Goal: Information Seeking & Learning: Learn about a topic

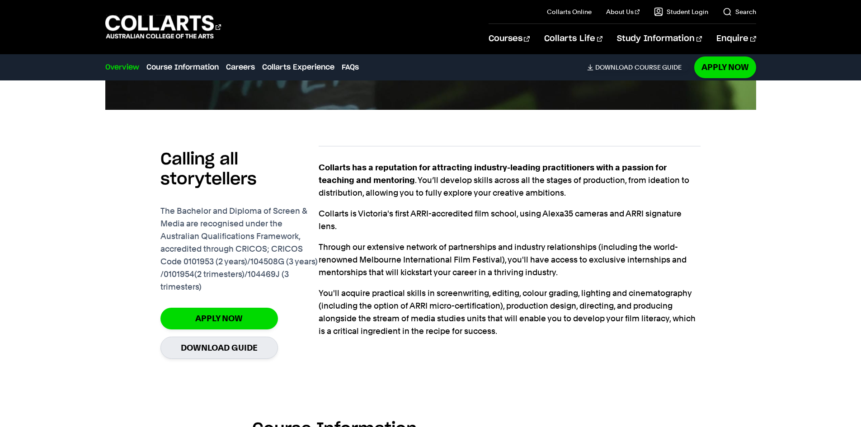
scroll to position [938, 0]
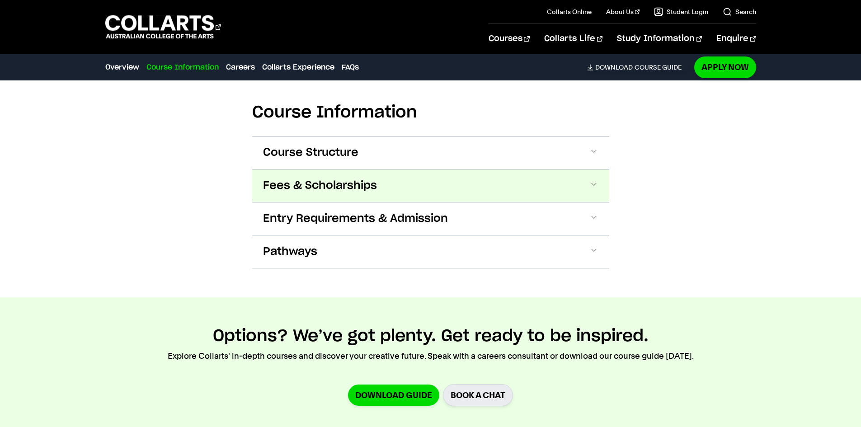
click at [432, 181] on button "Fees & Scholarships" at bounding box center [430, 185] width 357 height 33
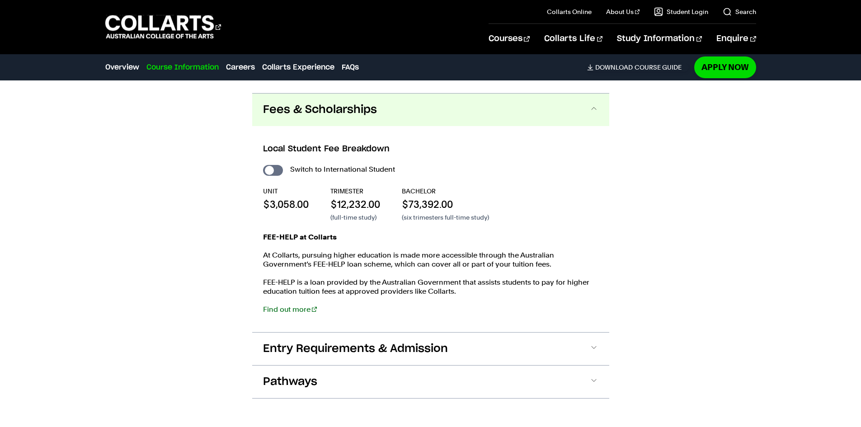
scroll to position [1026, 0]
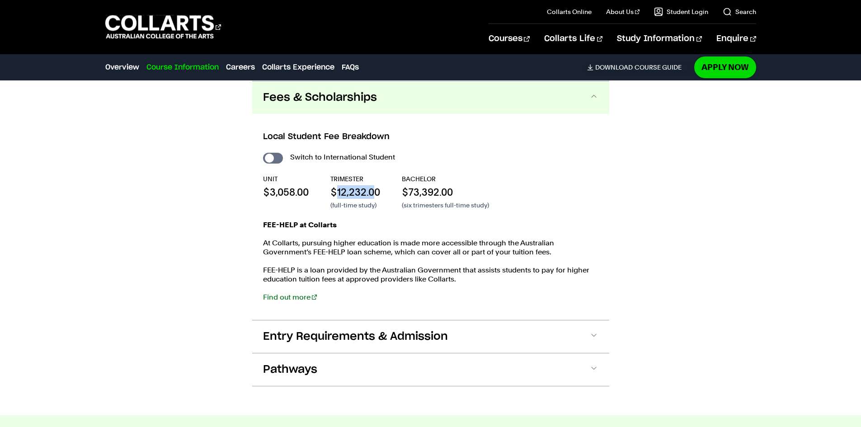
drag, startPoint x: 376, startPoint y: 193, endPoint x: 335, endPoint y: 192, distance: 40.7
click at [335, 192] on p "$12,232.00" at bounding box center [355, 192] width 50 height 14
drag, startPoint x: 463, startPoint y: 190, endPoint x: 254, endPoint y: 138, distance: 216.0
click at [254, 138] on div "Local Student Fee Breakdown Switch to International Student UNIT $3,058.00 TRIM…" at bounding box center [430, 217] width 357 height 206
drag, startPoint x: 476, startPoint y: 278, endPoint x: 264, endPoint y: 156, distance: 244.3
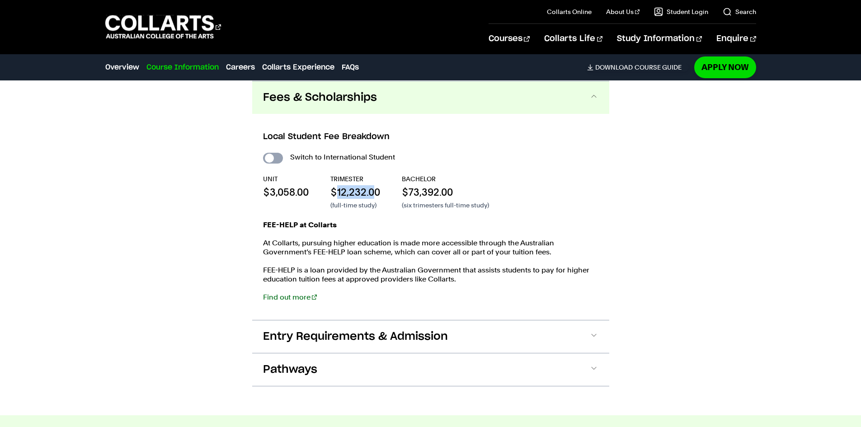
click at [253, 121] on div "Local Student Fee Breakdown Switch to International Student UNIT $3,058.00 TRIM…" at bounding box center [430, 217] width 357 height 206
click at [423, 235] on div "FEE-HELP at Collarts At Collarts, pursuing higher education is made more access…" at bounding box center [430, 266] width 335 height 90
click at [463, 195] on p "$73,392.00" at bounding box center [445, 192] width 87 height 14
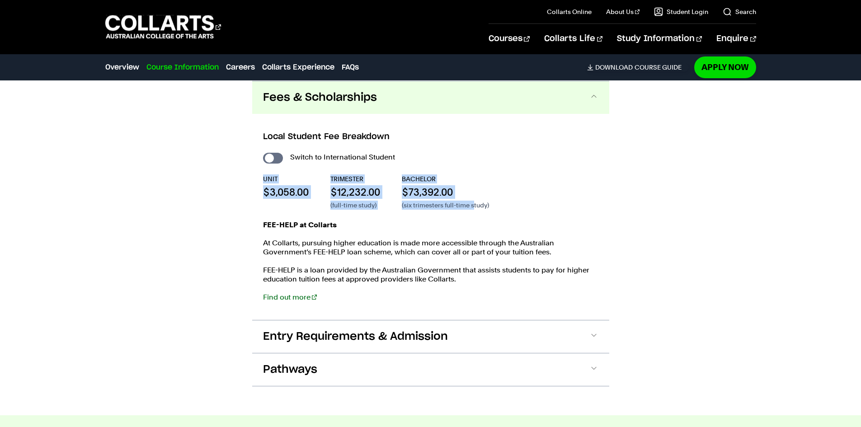
drag, startPoint x: 475, startPoint y: 205, endPoint x: 235, endPoint y: 168, distance: 242.0
click at [235, 168] on div "Course Information Course Structure Bachelor of Screen & Media The Bachelor deg…" at bounding box center [430, 193] width 797 height 443
click at [435, 191] on p "$73,392.00" at bounding box center [445, 192] width 87 height 14
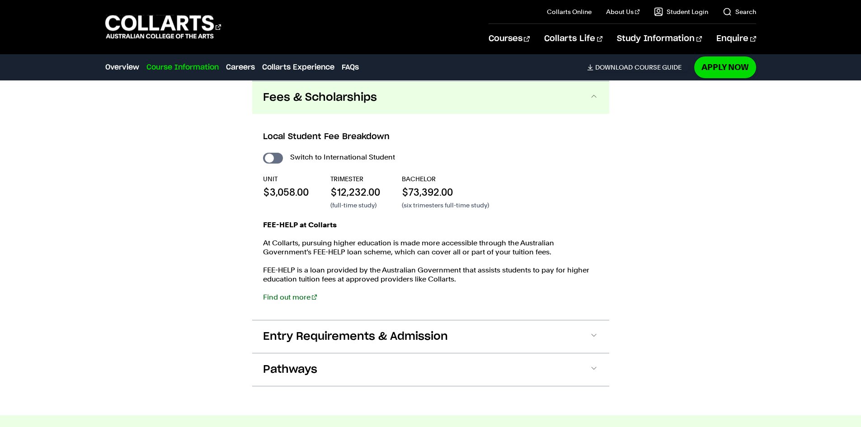
click at [490, 195] on div "UNIT $3,058.00 TRIMESTER $12,232.00 (full-time study) BACHELOR $73,392.00 (six …" at bounding box center [430, 191] width 335 height 35
click at [496, 216] on div "Switch to International Student UNIT $3,058.00 TRIMESTER $12,232.00 (full-time …" at bounding box center [430, 231] width 335 height 160
click at [537, 288] on div "FEE-HELP at Collarts At [GEOGRAPHIC_DATA], pursuing higher education is made mo…" at bounding box center [430, 266] width 335 height 90
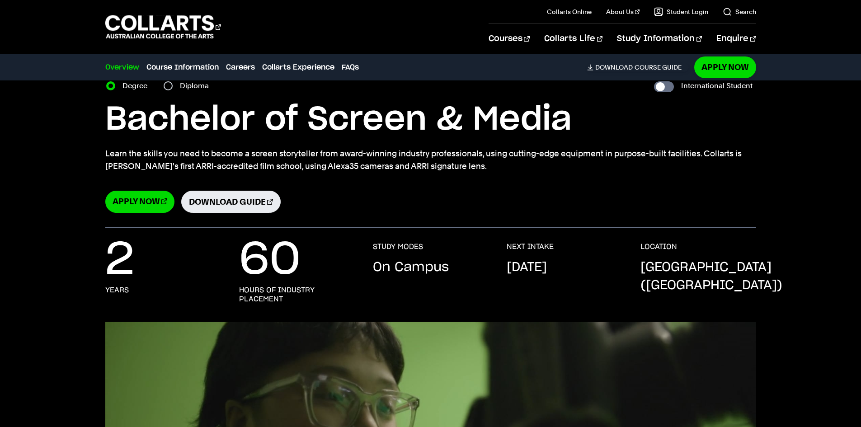
scroll to position [0, 0]
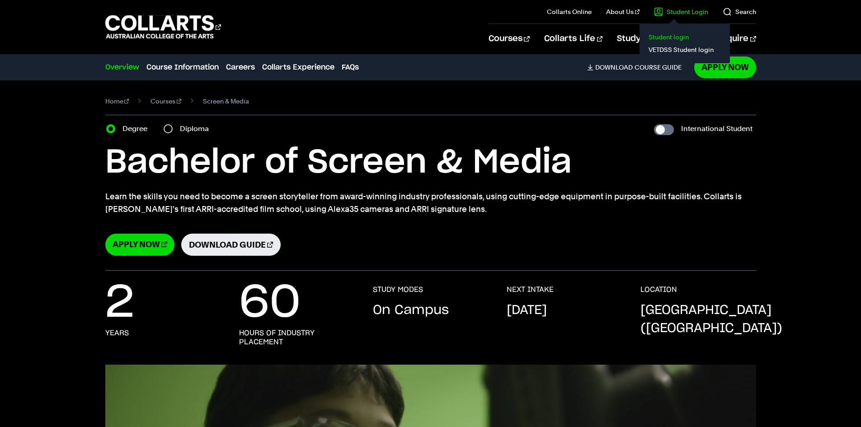
click at [657, 39] on link "Student login" at bounding box center [685, 37] width 76 height 13
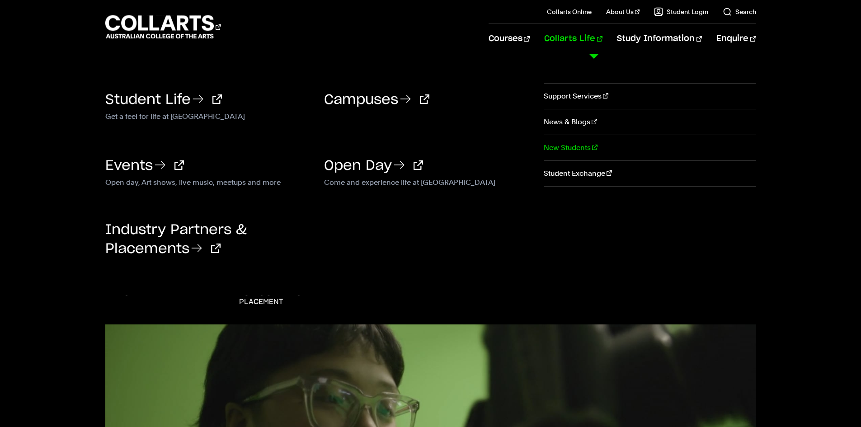
click at [568, 149] on link "New Students" at bounding box center [650, 147] width 212 height 25
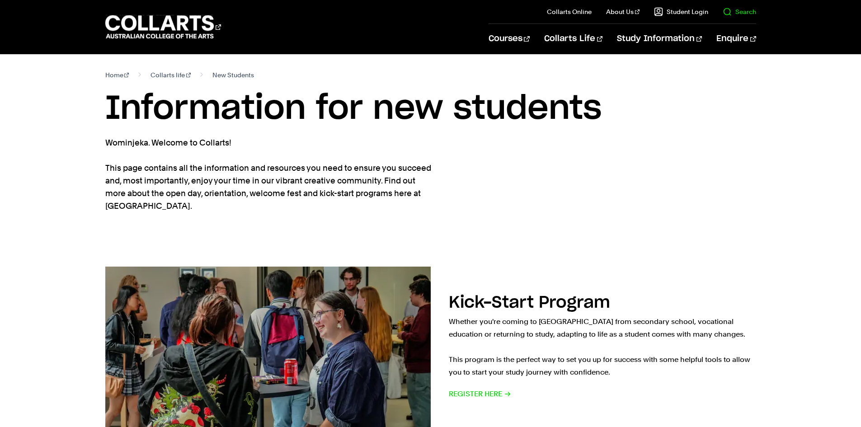
click at [736, 12] on link "Search" at bounding box center [739, 11] width 33 height 9
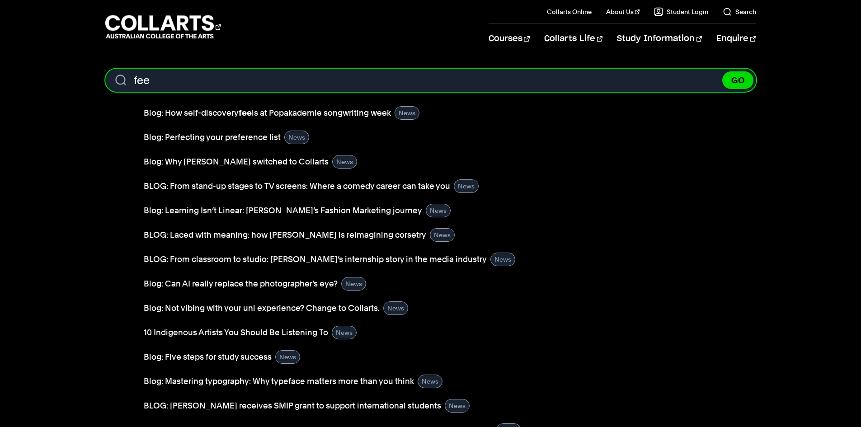
type input "fee"
click at [722, 71] on button "GO" at bounding box center [737, 80] width 31 height 18
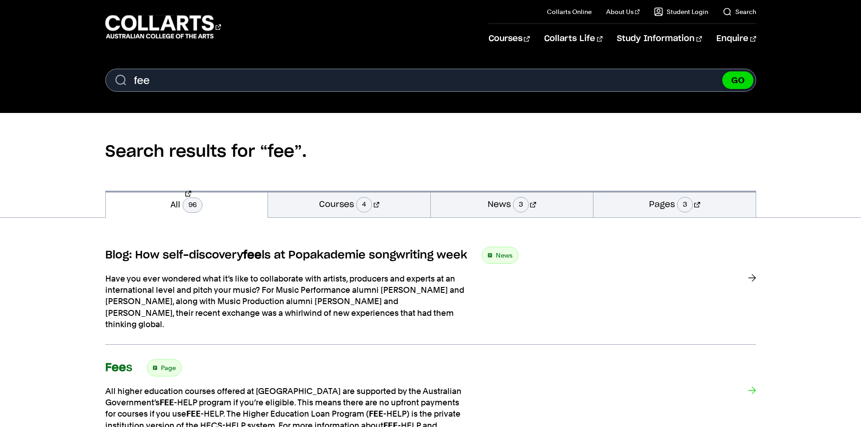
click at [126, 361] on h3 "Fee s" at bounding box center [118, 368] width 27 height 14
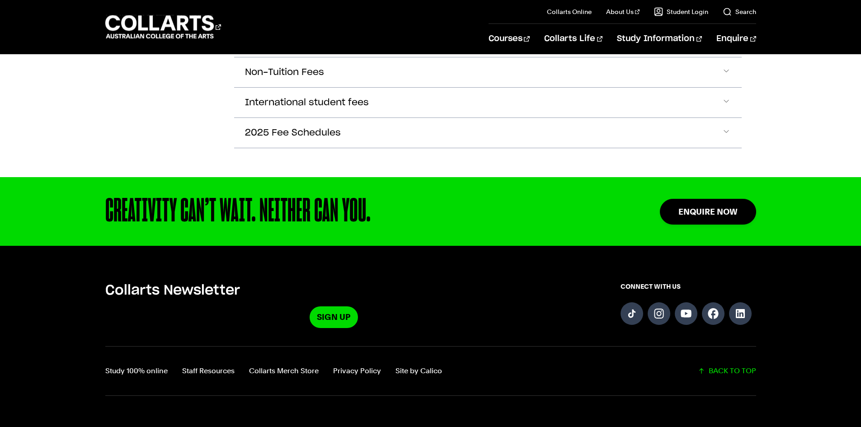
scroll to position [273, 0]
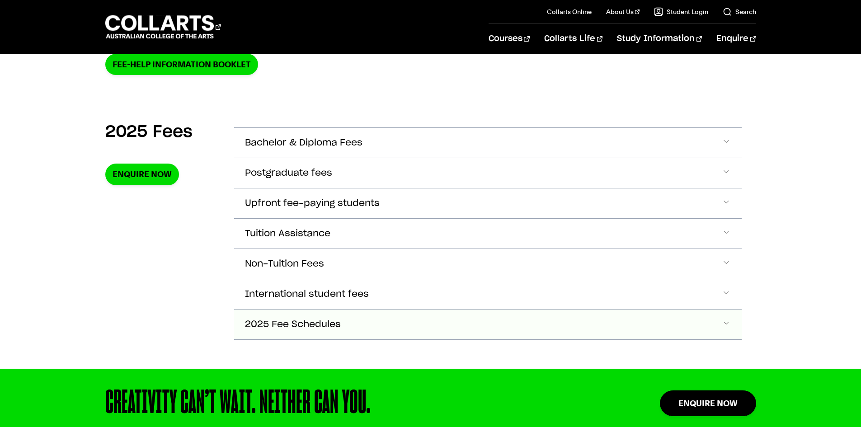
click at [724, 323] on span "Accordion Section" at bounding box center [726, 325] width 9 height 12
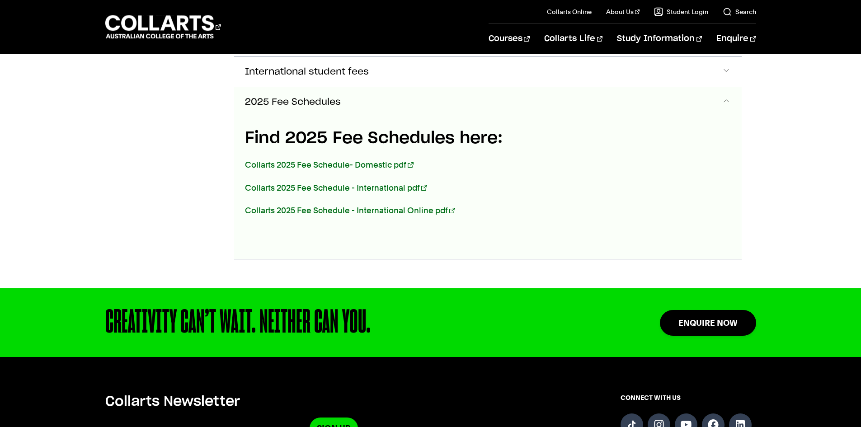
scroll to position [498, 0]
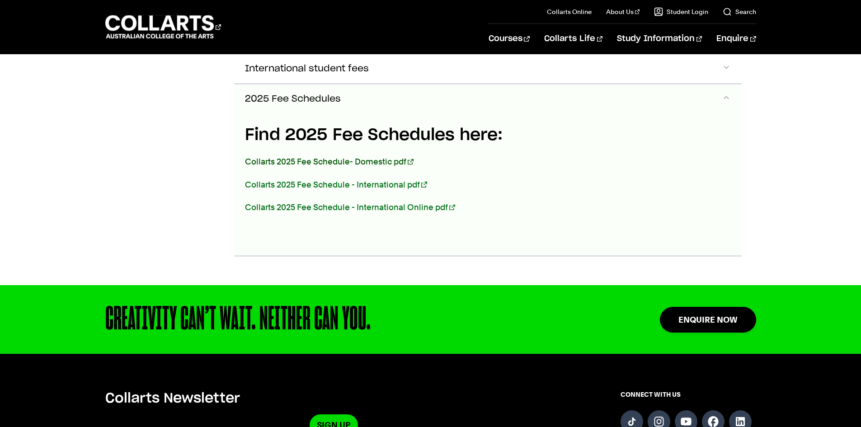
click at [324, 159] on link "Collarts 2025 Fee Schedule- Domestic pdf" at bounding box center [329, 161] width 169 height 9
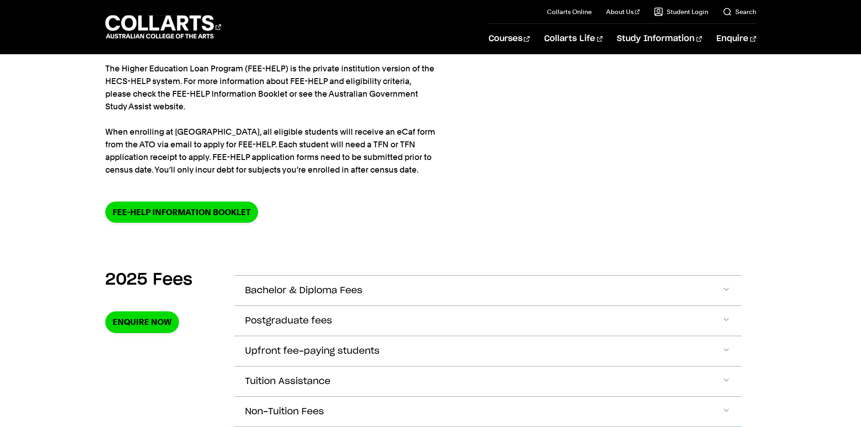
scroll to position [0, 0]
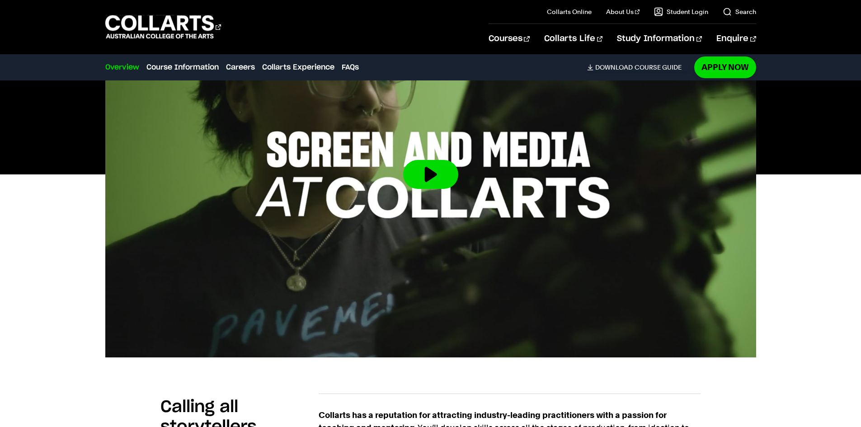
scroll to position [747, 0]
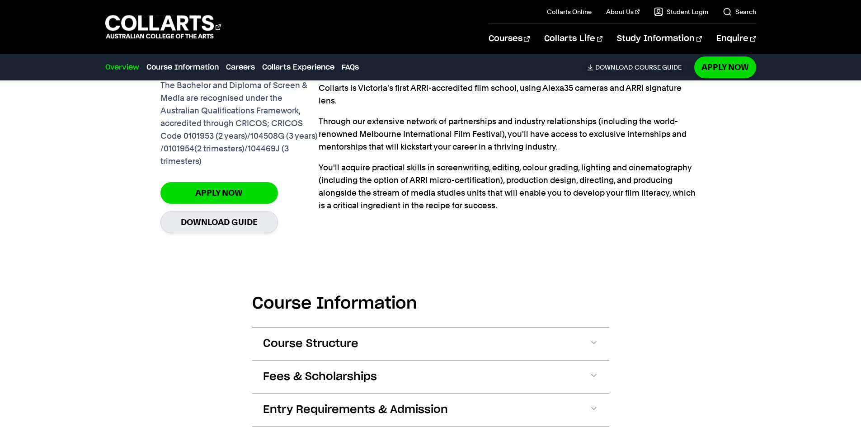
drag, startPoint x: 859, startPoint y: 202, endPoint x: 857, endPoint y: 222, distance: 20.0
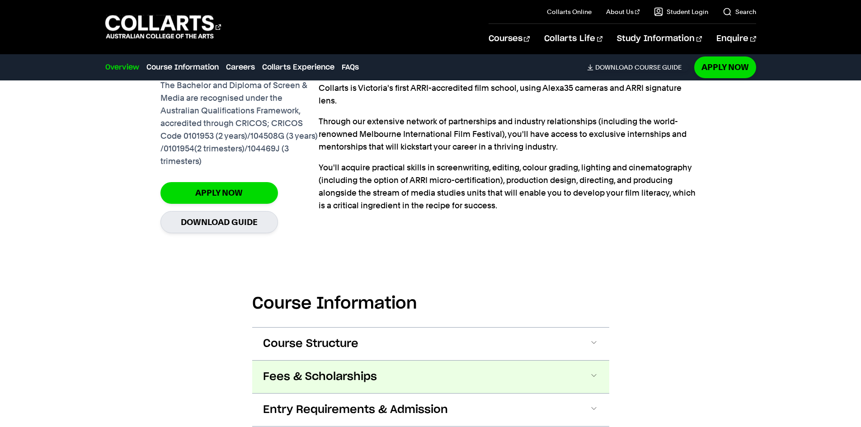
click at [569, 377] on button "Fees & Scholarships" at bounding box center [430, 377] width 357 height 33
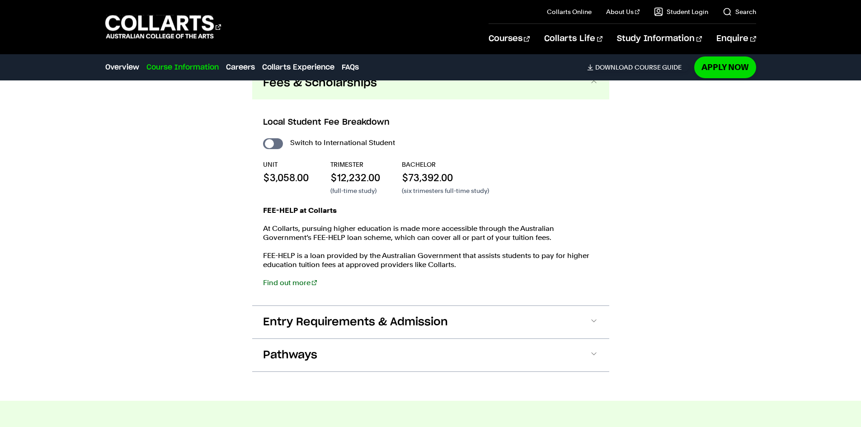
scroll to position [982, 0]
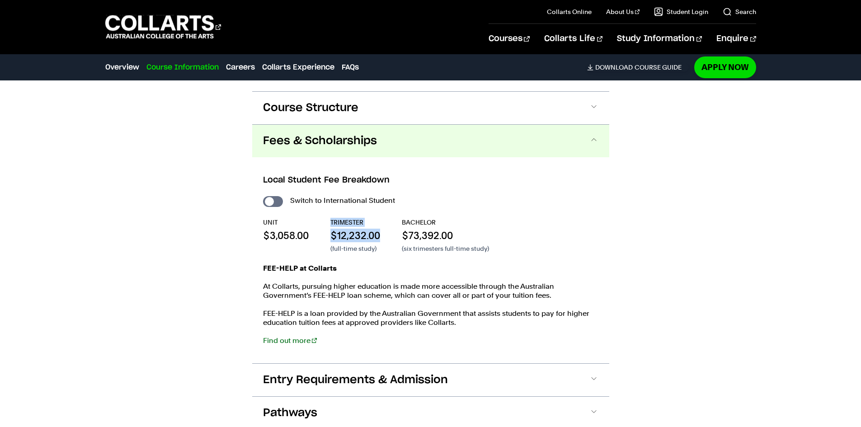
drag, startPoint x: 384, startPoint y: 233, endPoint x: 315, endPoint y: 235, distance: 68.3
click at [315, 235] on div "UNIT $3,058.00 TRIMESTER $12,232.00 (full-time study) BACHELOR $73,392.00 (six …" at bounding box center [430, 235] width 335 height 35
click at [422, 245] on p "(six trimesters full-time study)" at bounding box center [445, 248] width 87 height 9
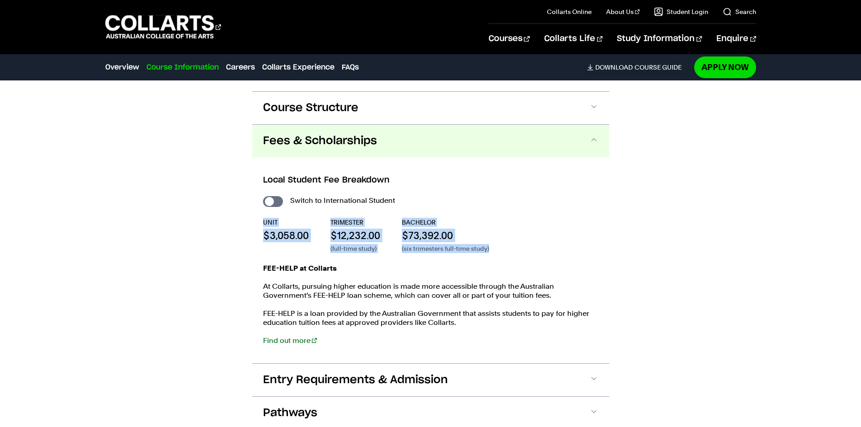
drag, startPoint x: 499, startPoint y: 251, endPoint x: 256, endPoint y: 220, distance: 245.2
click at [256, 220] on div "Local Student Fee Breakdown Switch to International Student UNIT $3,058.00 TRIM…" at bounding box center [430, 260] width 357 height 206
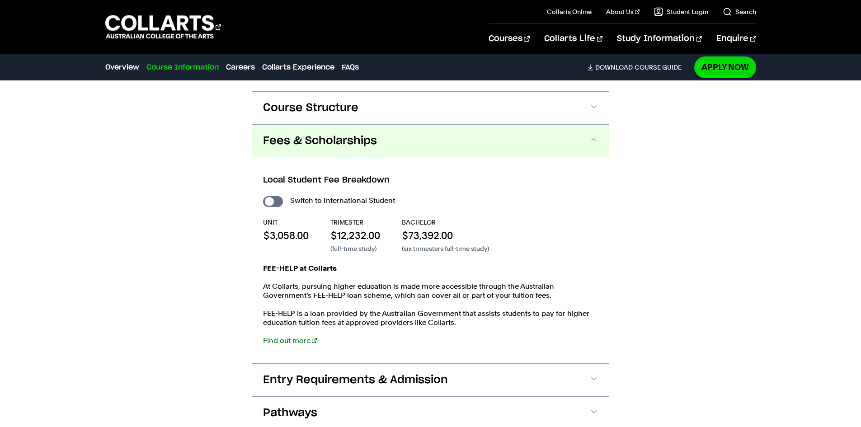
click at [400, 276] on div "FEE-HELP at Collarts At [GEOGRAPHIC_DATA], pursuing higher education is made mo…" at bounding box center [430, 309] width 335 height 90
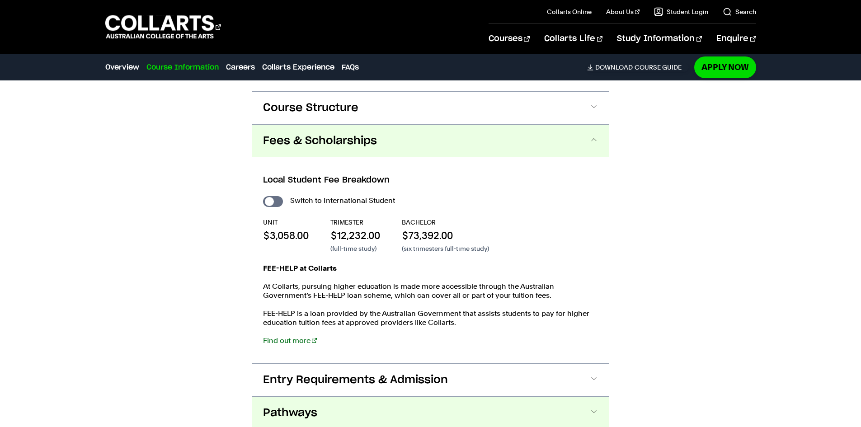
click at [339, 424] on button "Pathways" at bounding box center [430, 413] width 357 height 33
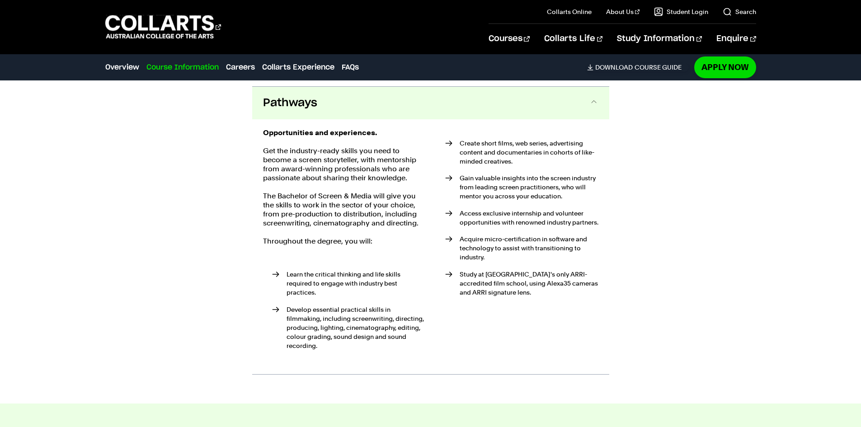
scroll to position [1298, 0]
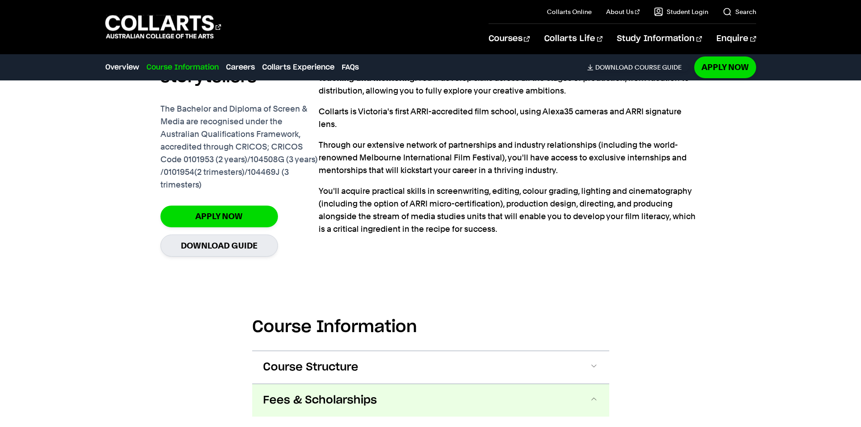
scroll to position [931, 0]
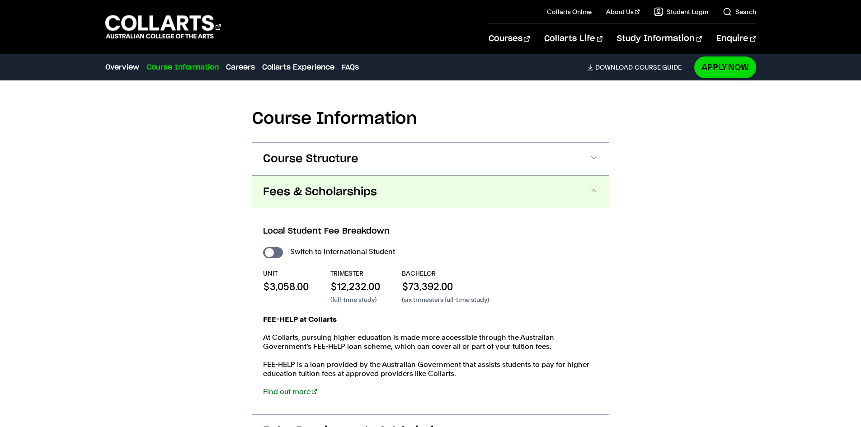
drag, startPoint x: 91, startPoint y: 132, endPoint x: 199, endPoint y: 136, distance: 108.1
click at [91, 132] on div "Course Information Course Structure Bachelor of Screen & Media The Bachelor deg…" at bounding box center [430, 415] width 797 height 698
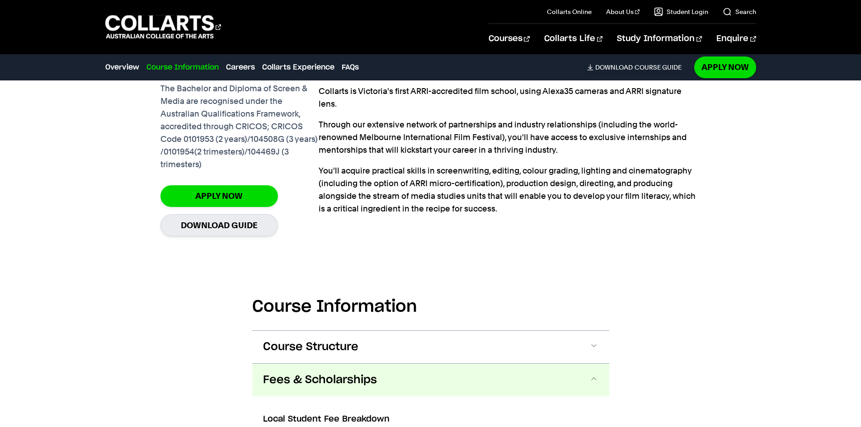
scroll to position [870, 0]
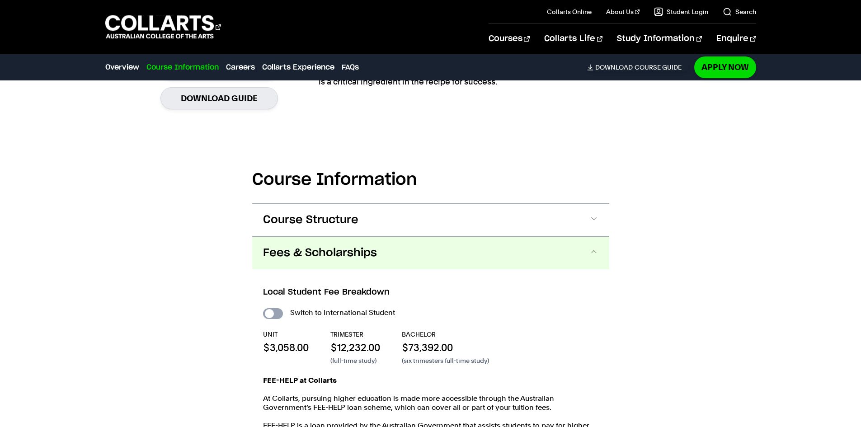
click at [278, 315] on input "International Student" at bounding box center [273, 313] width 20 height 11
checkbox input "true"
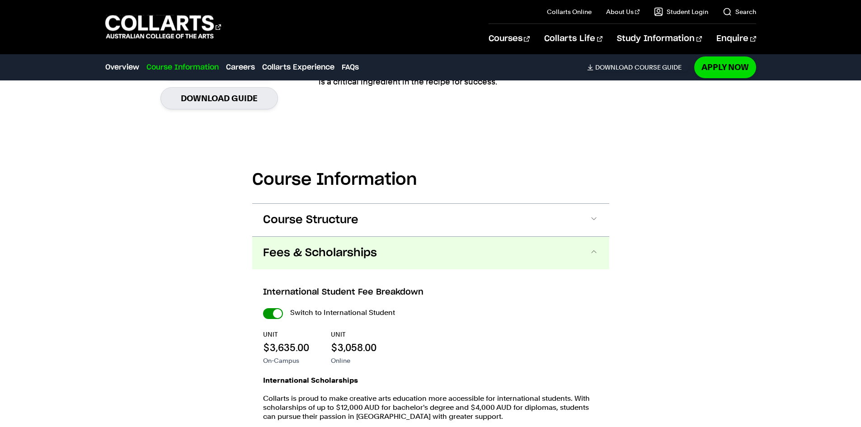
click at [279, 315] on input "International Student" at bounding box center [273, 313] width 20 height 11
checkbox input "false"
